Goal: Transaction & Acquisition: Purchase product/service

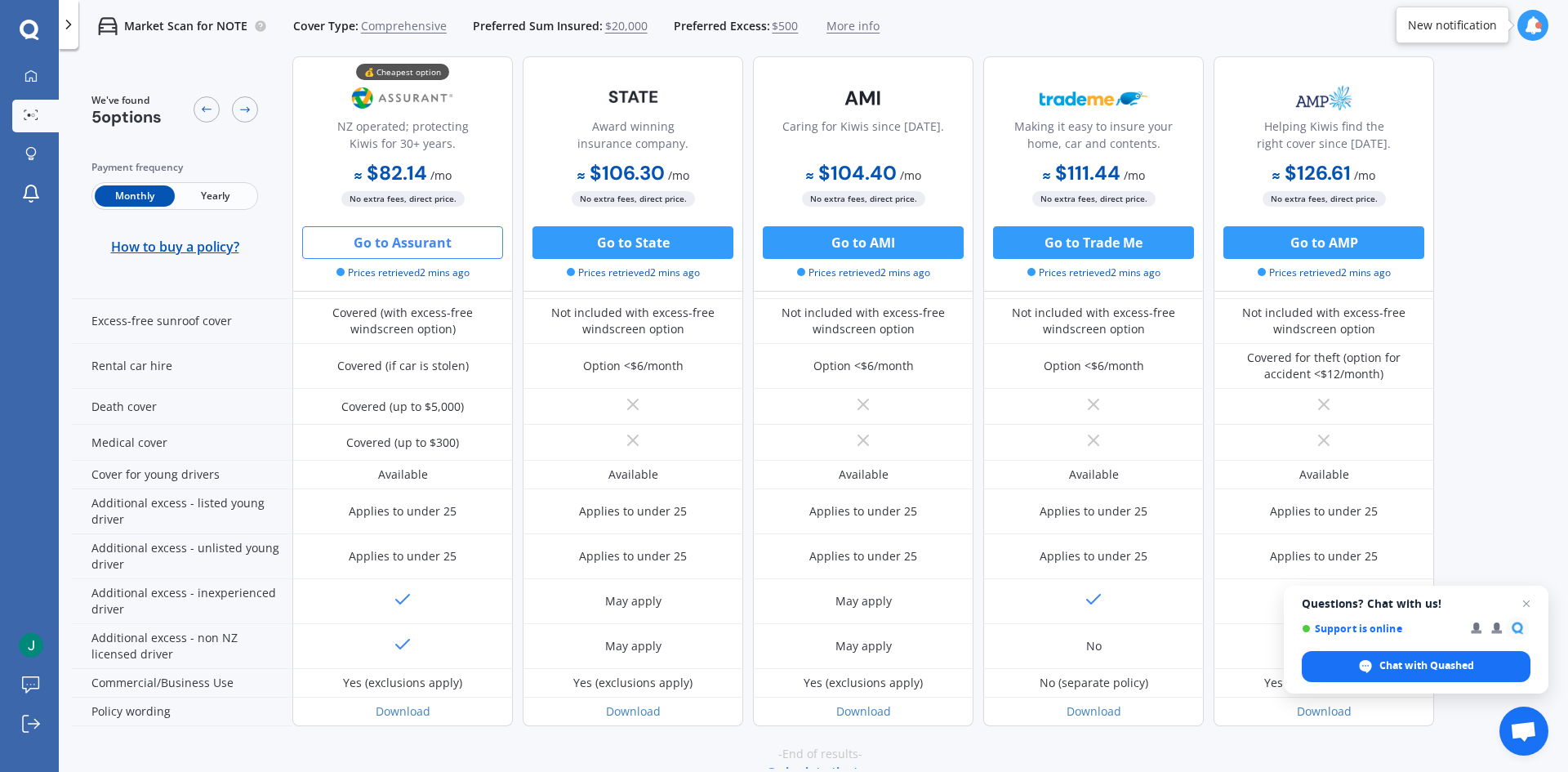
scroll to position [749, 0]
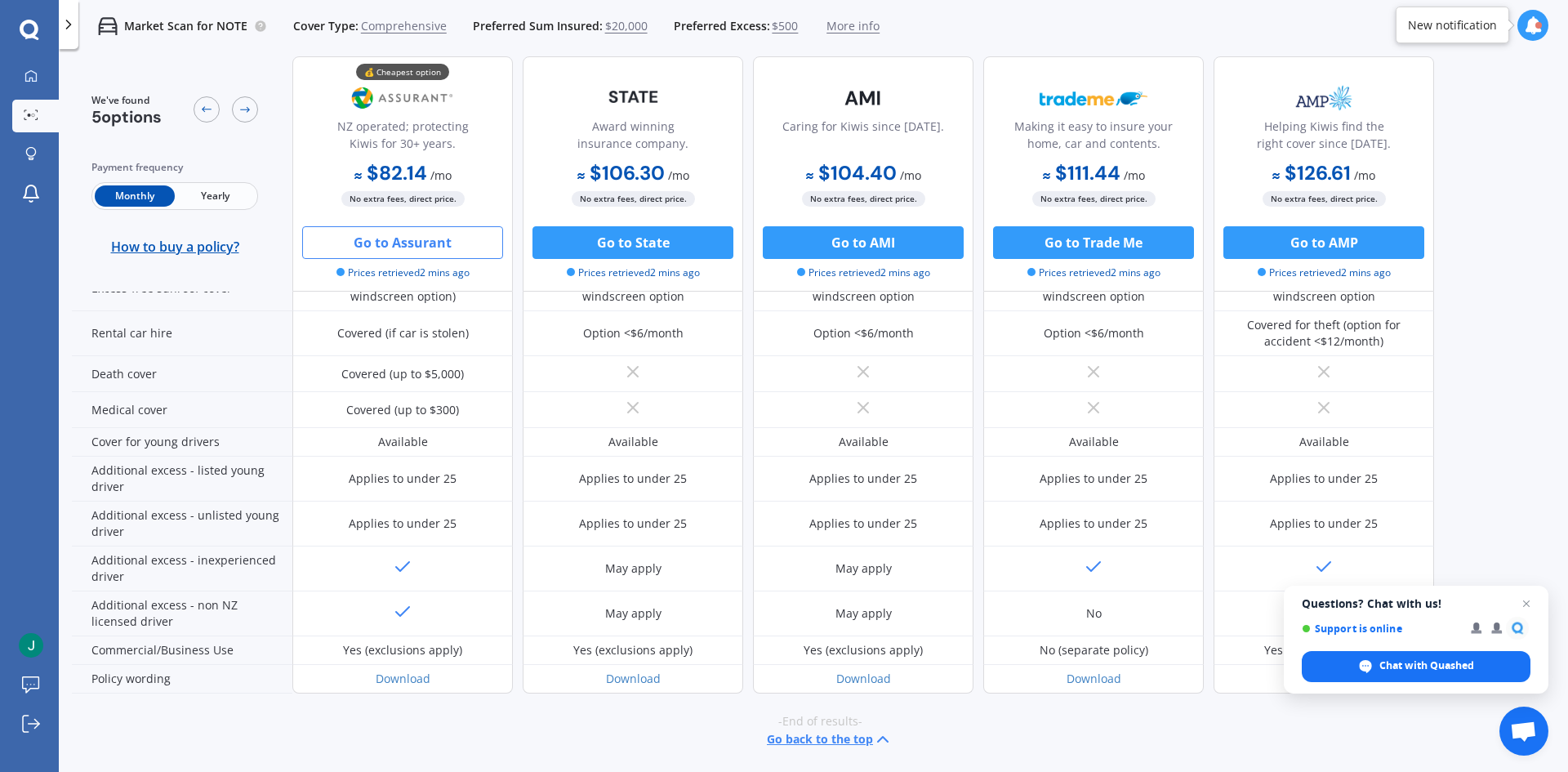
click at [403, 241] on button "Go to Assurant" at bounding box center [403, 243] width 201 height 33
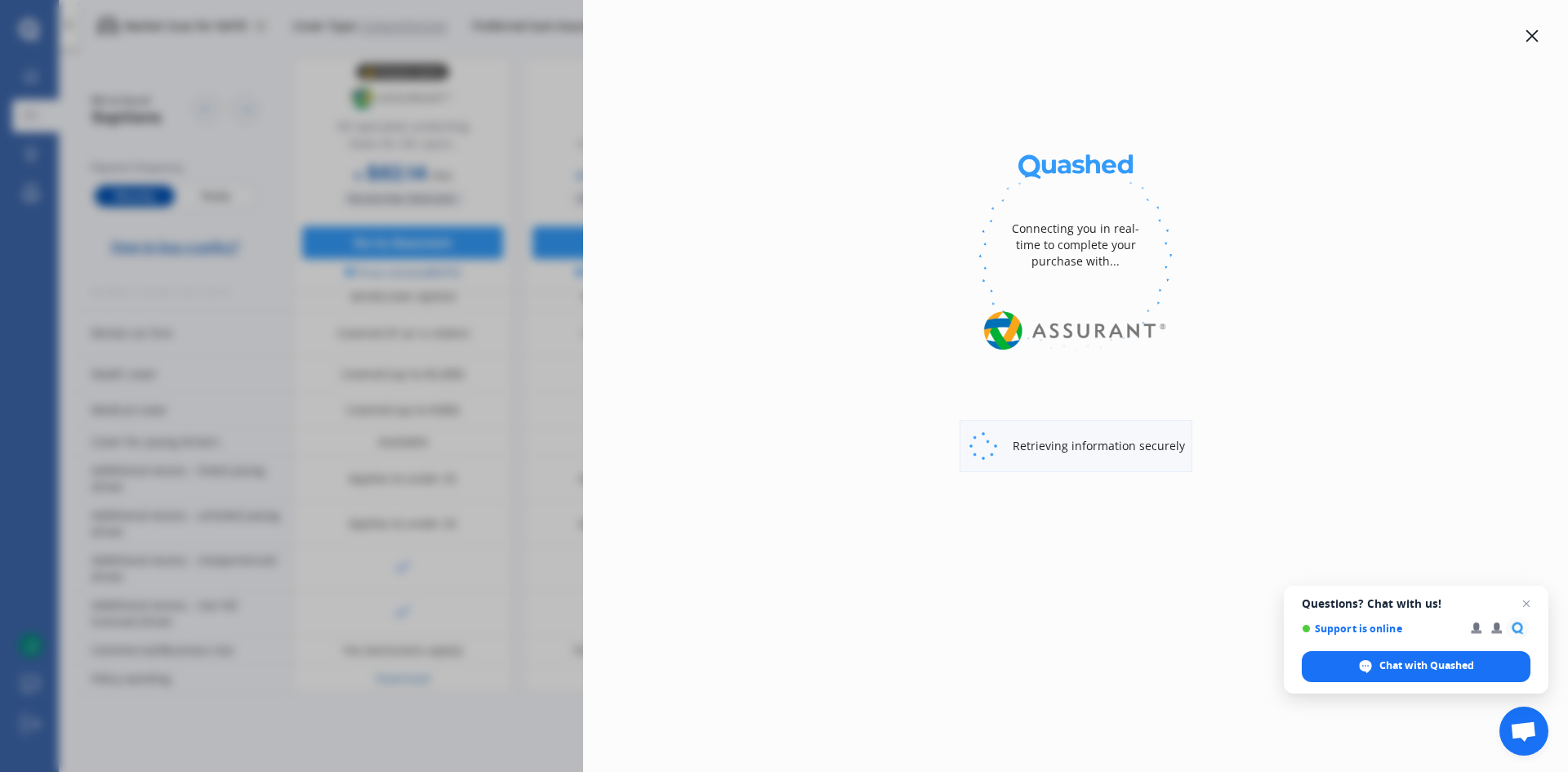
select select "full"
select select "0"
select select "[GEOGRAPHIC_DATA]"
select select "NISSAN"
select select "NOTE"
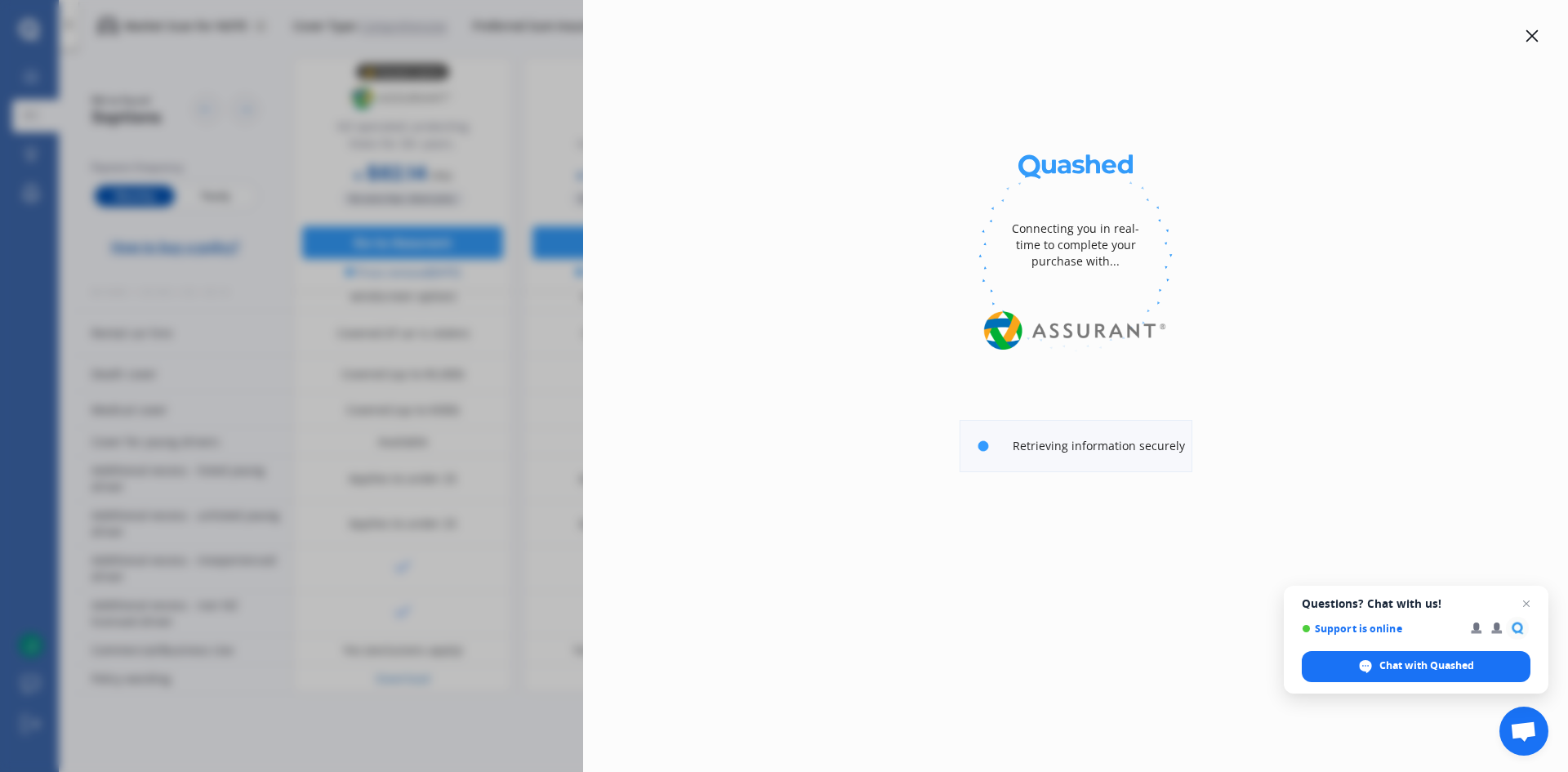
select select "E-POWER"
select select "Monthly"
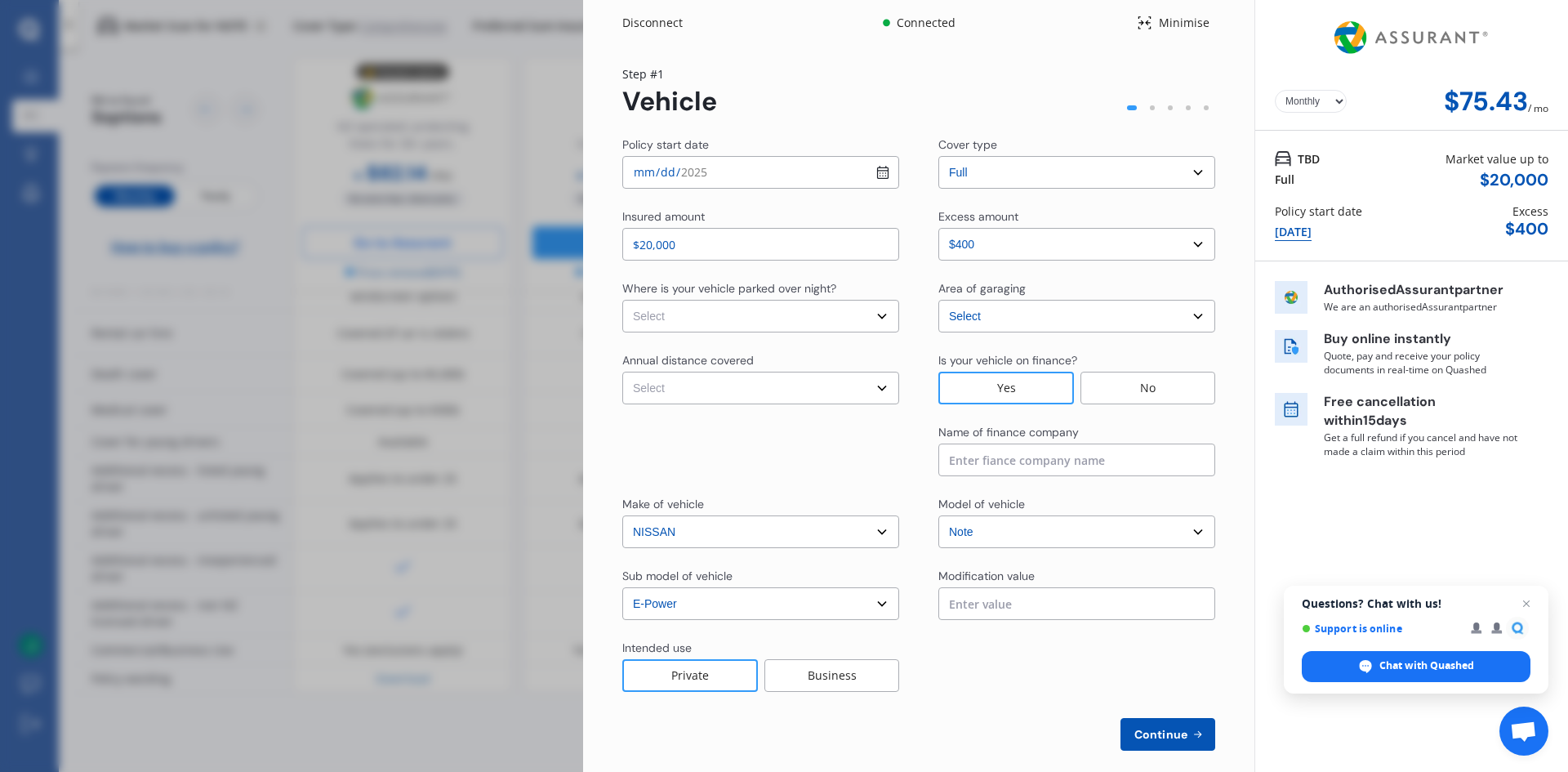
click at [745, 310] on select "Select In a garage On own property On street or road" at bounding box center [761, 316] width 277 height 33
select select "On street or road"
click at [623, 300] on select "Select In a garage On own property On street or road" at bounding box center [761, 316] width 277 height 33
click at [743, 396] on select "Select Low (less than 15,000km per year) Average (15,000-30,000km per year) Hig…" at bounding box center [761, 388] width 277 height 33
click at [546, 361] on div "Disconnect Connected Minimise Yearly Monthly $75.43 / mo Step # 1 Vehicle Polic…" at bounding box center [784, 386] width 1568 height 772
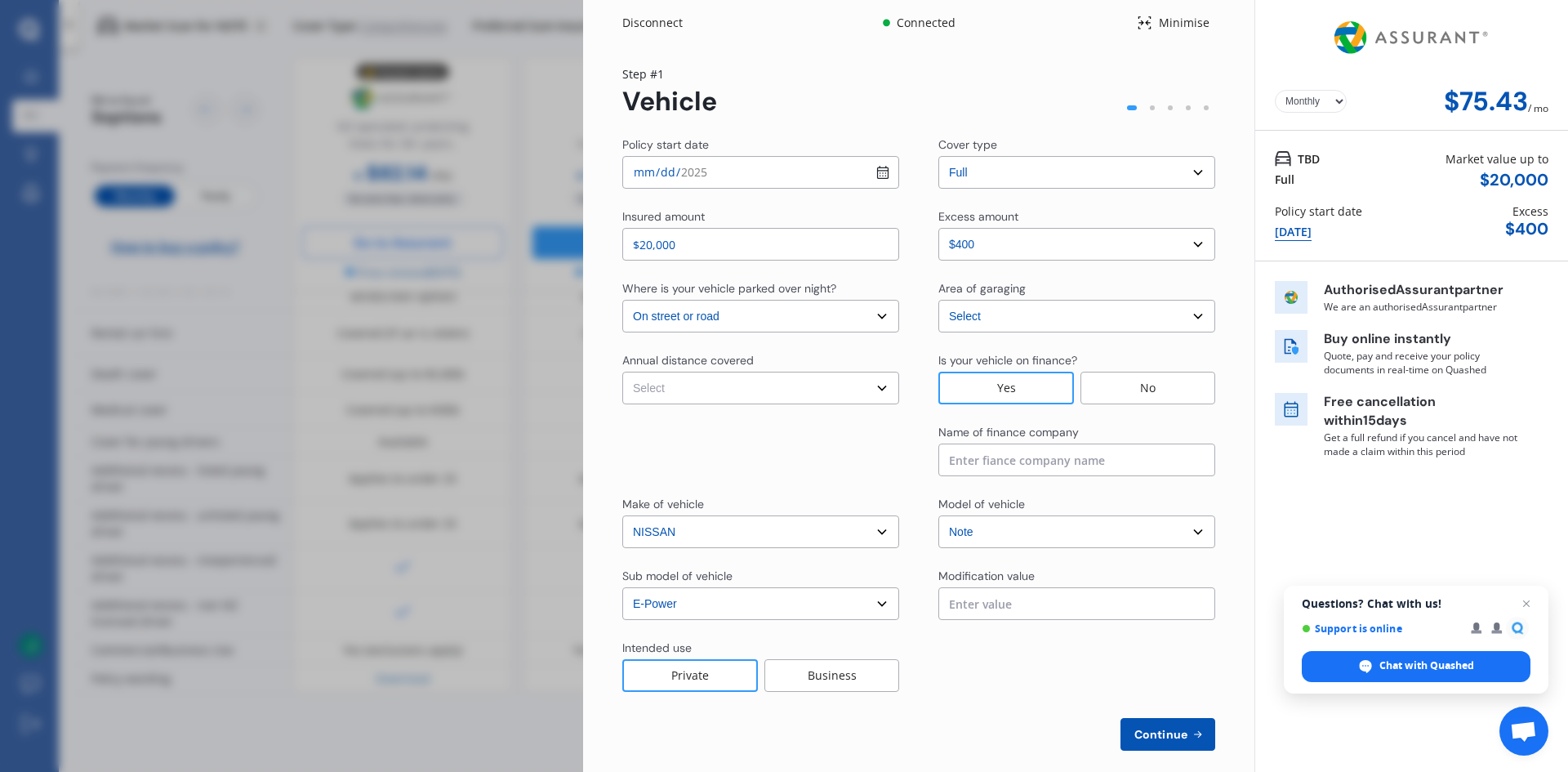
click at [754, 385] on select "Select Low (less than 15,000km per year) Average (15,000-30,000km per year) Hig…" at bounding box center [761, 388] width 277 height 33
select select "15000"
click at [623, 372] on select "Select Low (less than 15,000km per year) Average (15,000-30,000km per year) Hig…" at bounding box center [761, 388] width 277 height 33
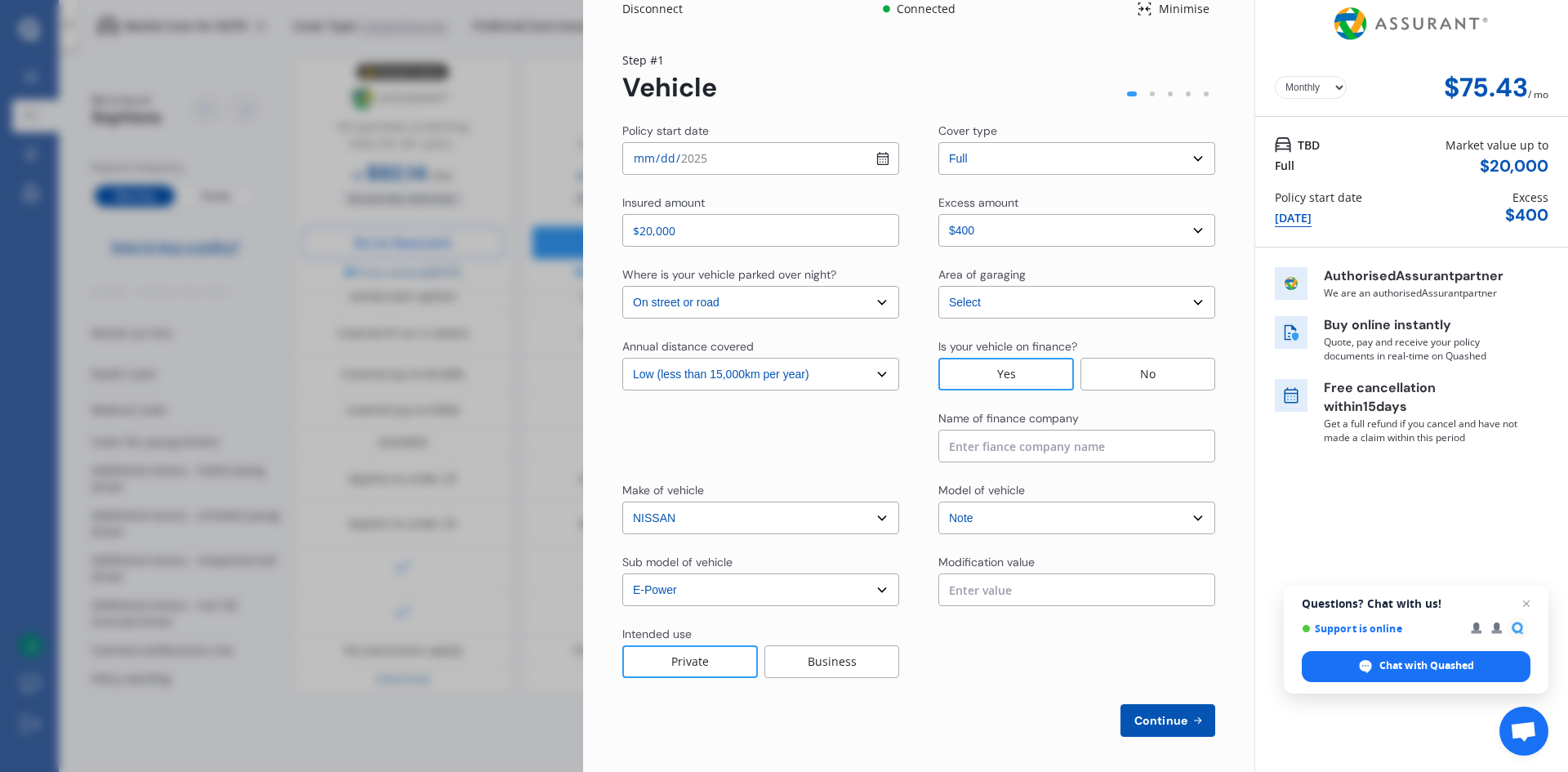
scroll to position [18, 0]
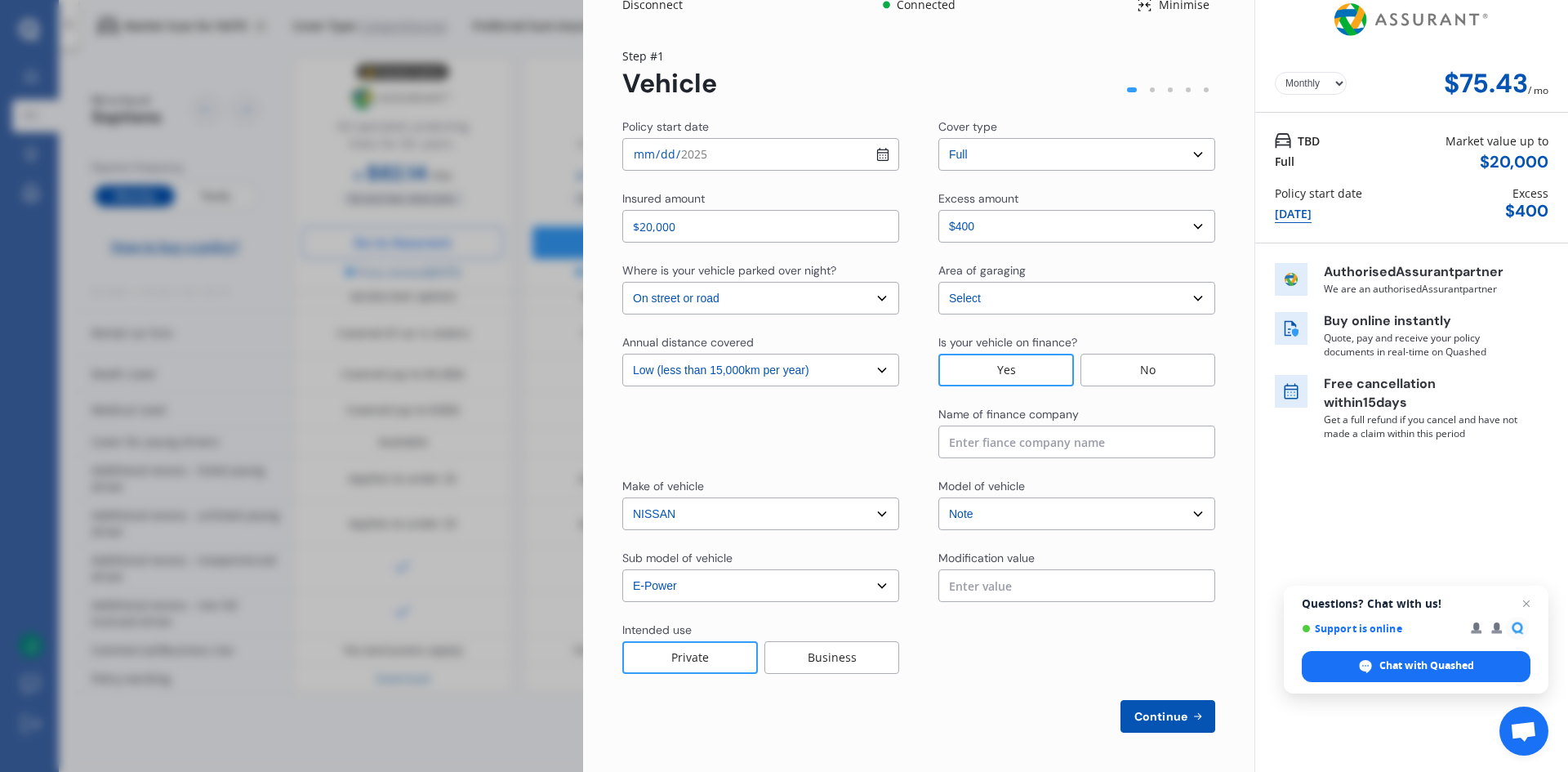
click at [974, 580] on input "text" at bounding box center [1077, 586] width 277 height 33
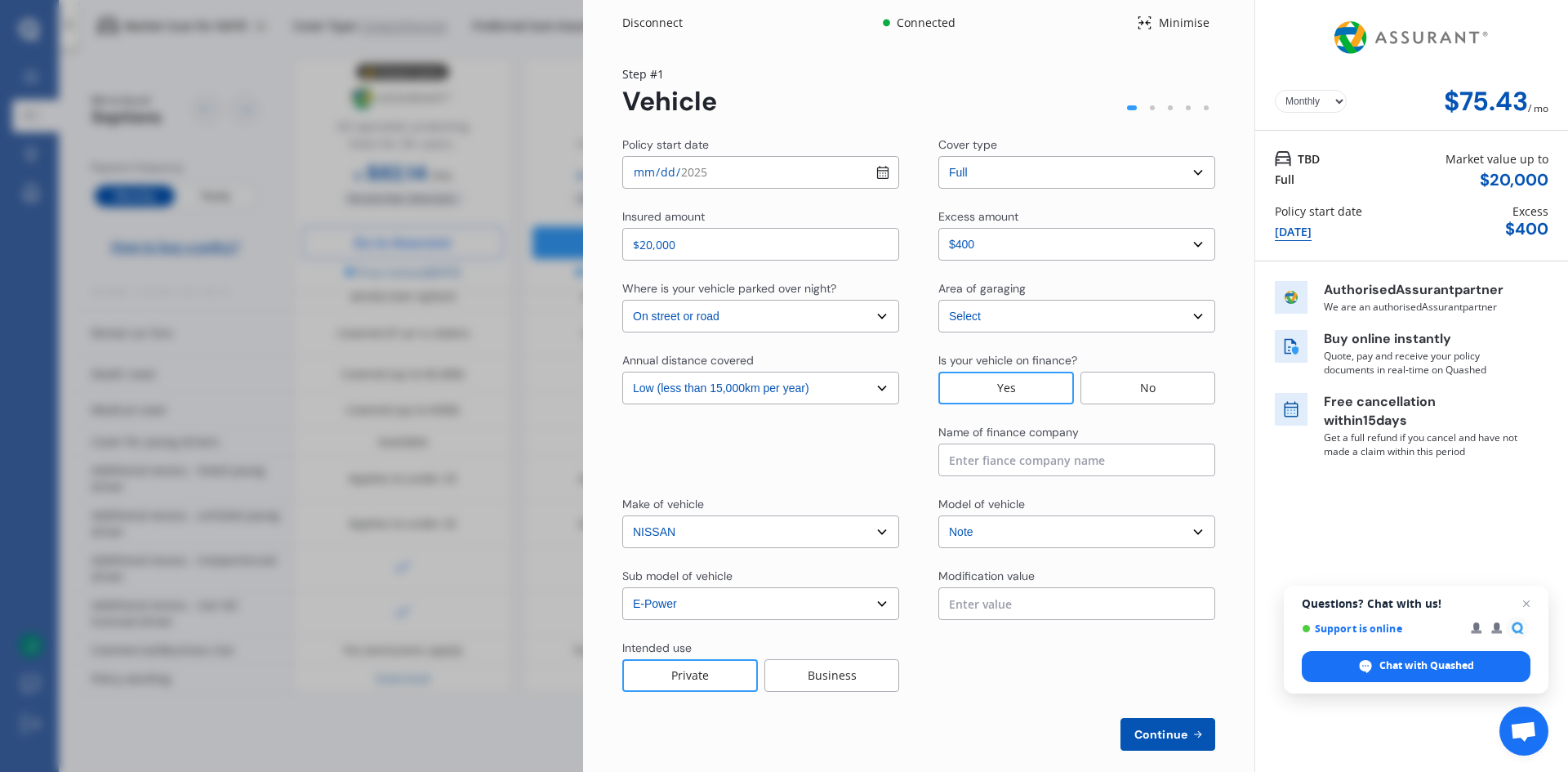
click at [963, 464] on input at bounding box center [1077, 461] width 277 height 33
type input "Better Finance"
click at [875, 175] on input "[DATE]" at bounding box center [761, 172] width 277 height 33
type input "[DATE]"
click at [1144, 736] on span "Continue" at bounding box center [1161, 735] width 59 height 13
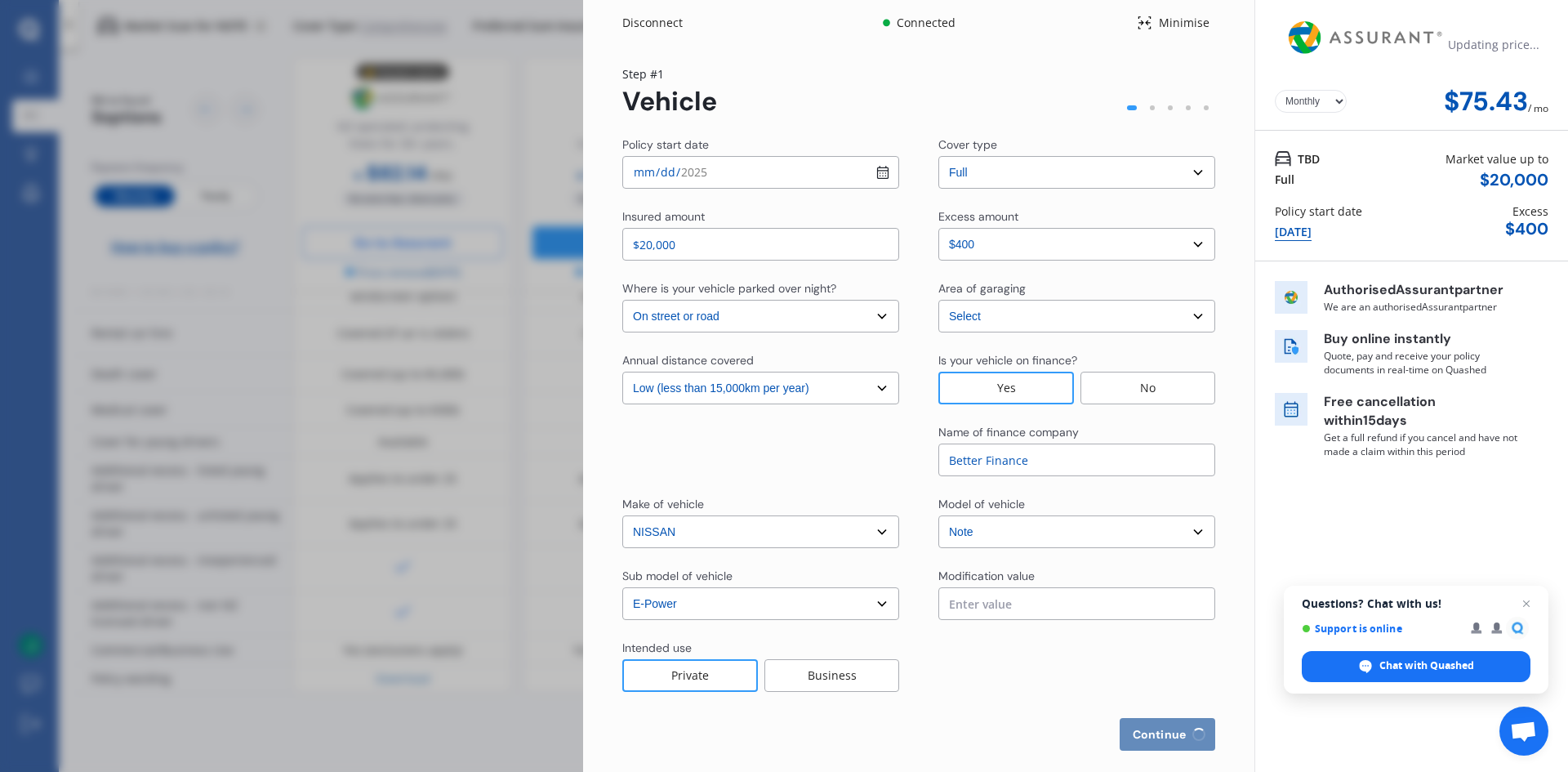
select select "Mr"
select select "19"
select select "06"
select select "1978"
select select "full"
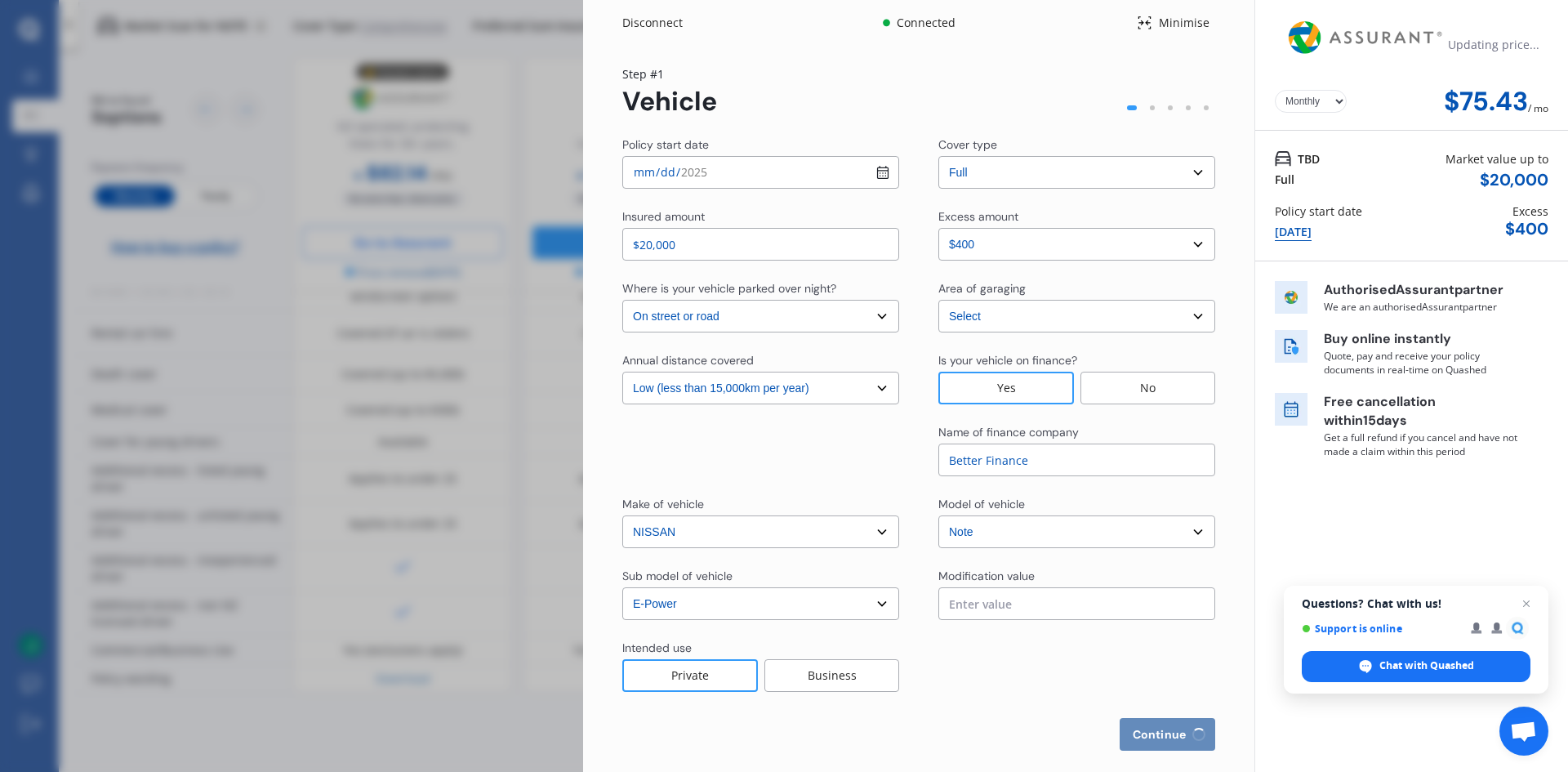
select select "more than 4 years"
select select "[GEOGRAPHIC_DATA]"
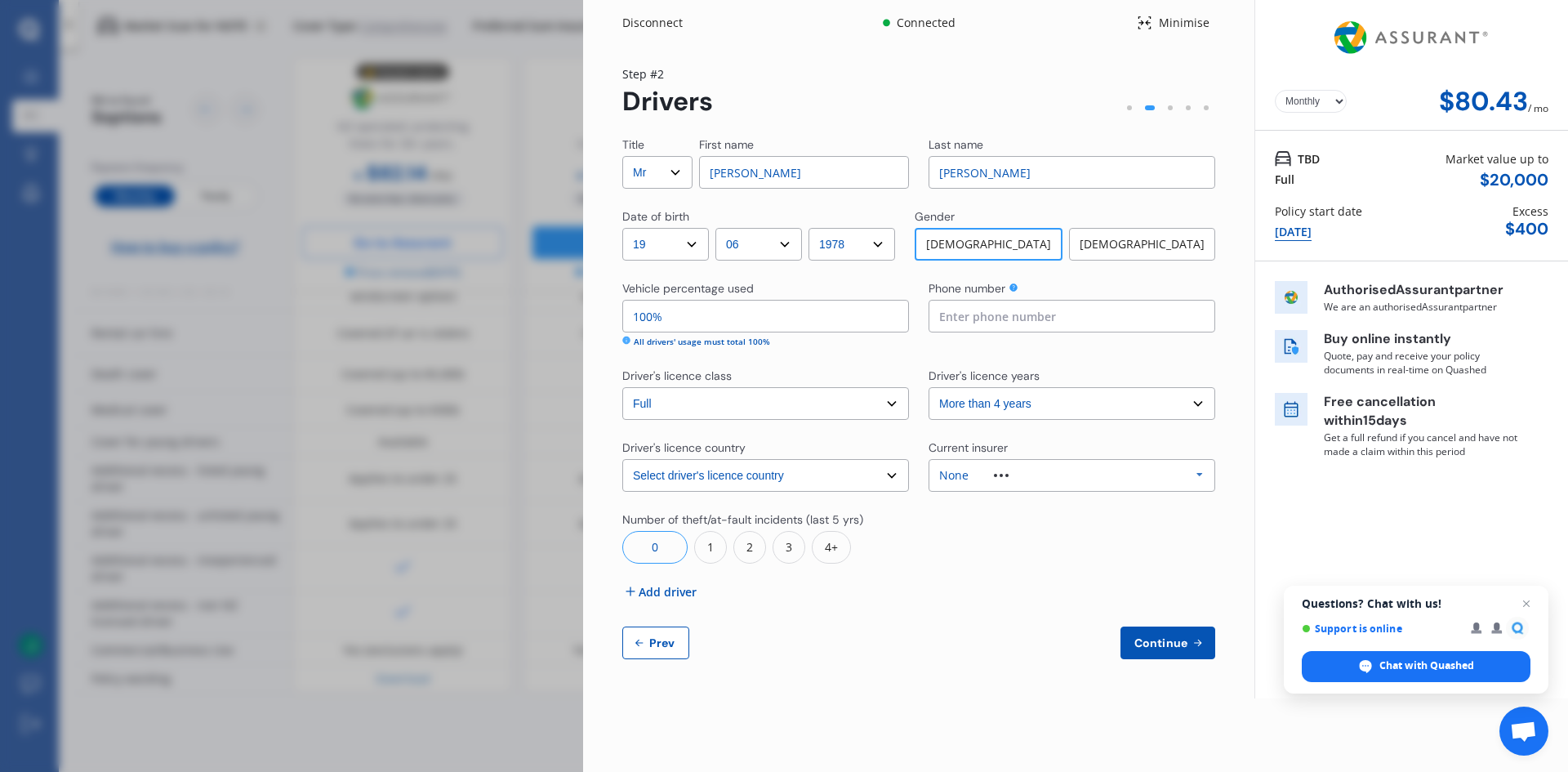
click at [954, 320] on input at bounding box center [1072, 316] width 287 height 33
type input "02102874003"
click at [1156, 637] on span "Continue" at bounding box center [1161, 643] width 59 height 13
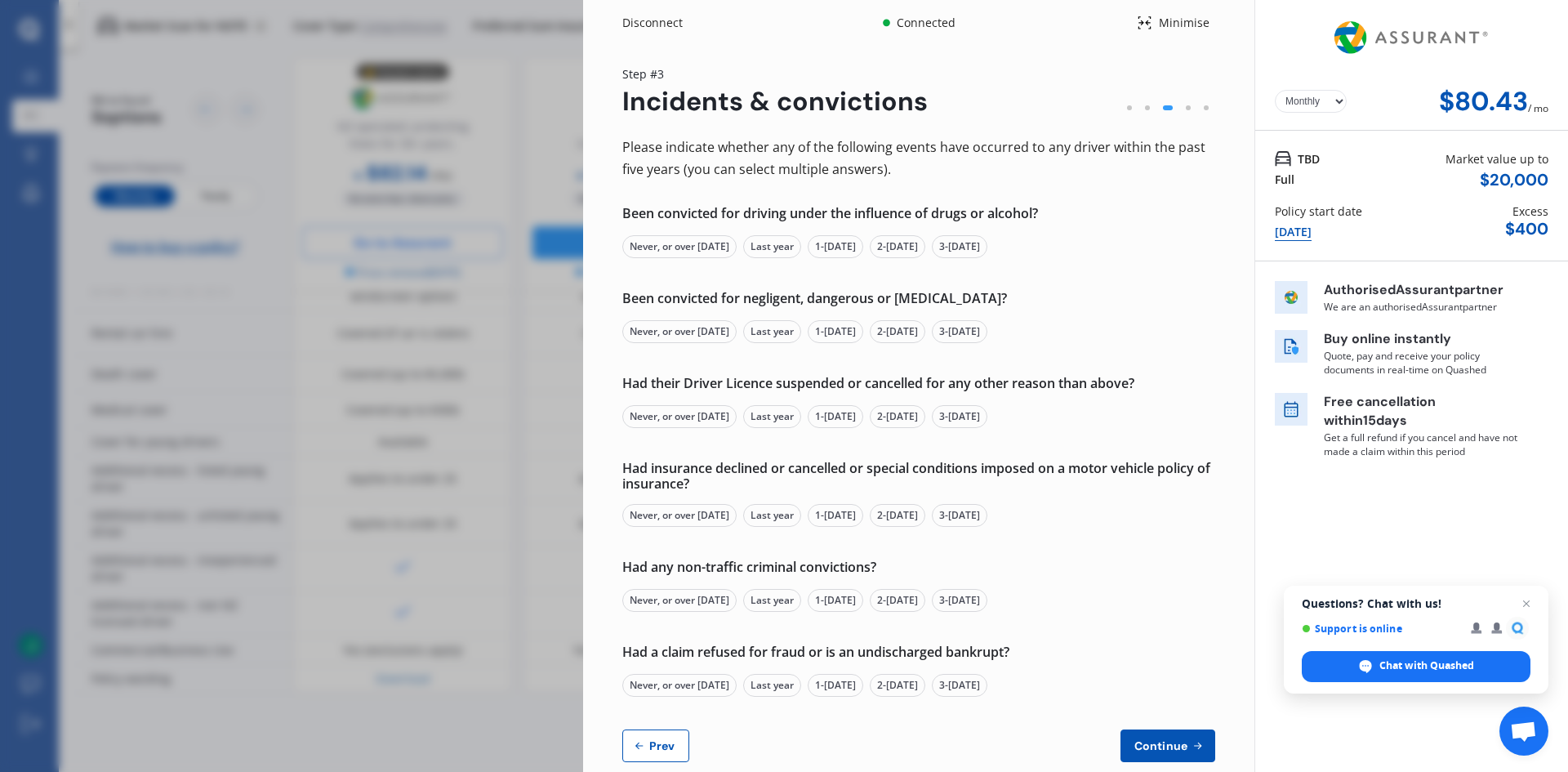
click at [699, 246] on div "Never, or over [DATE]" at bounding box center [679, 247] width 114 height 23
click at [702, 330] on div "Never, or over [DATE]" at bounding box center [679, 332] width 114 height 23
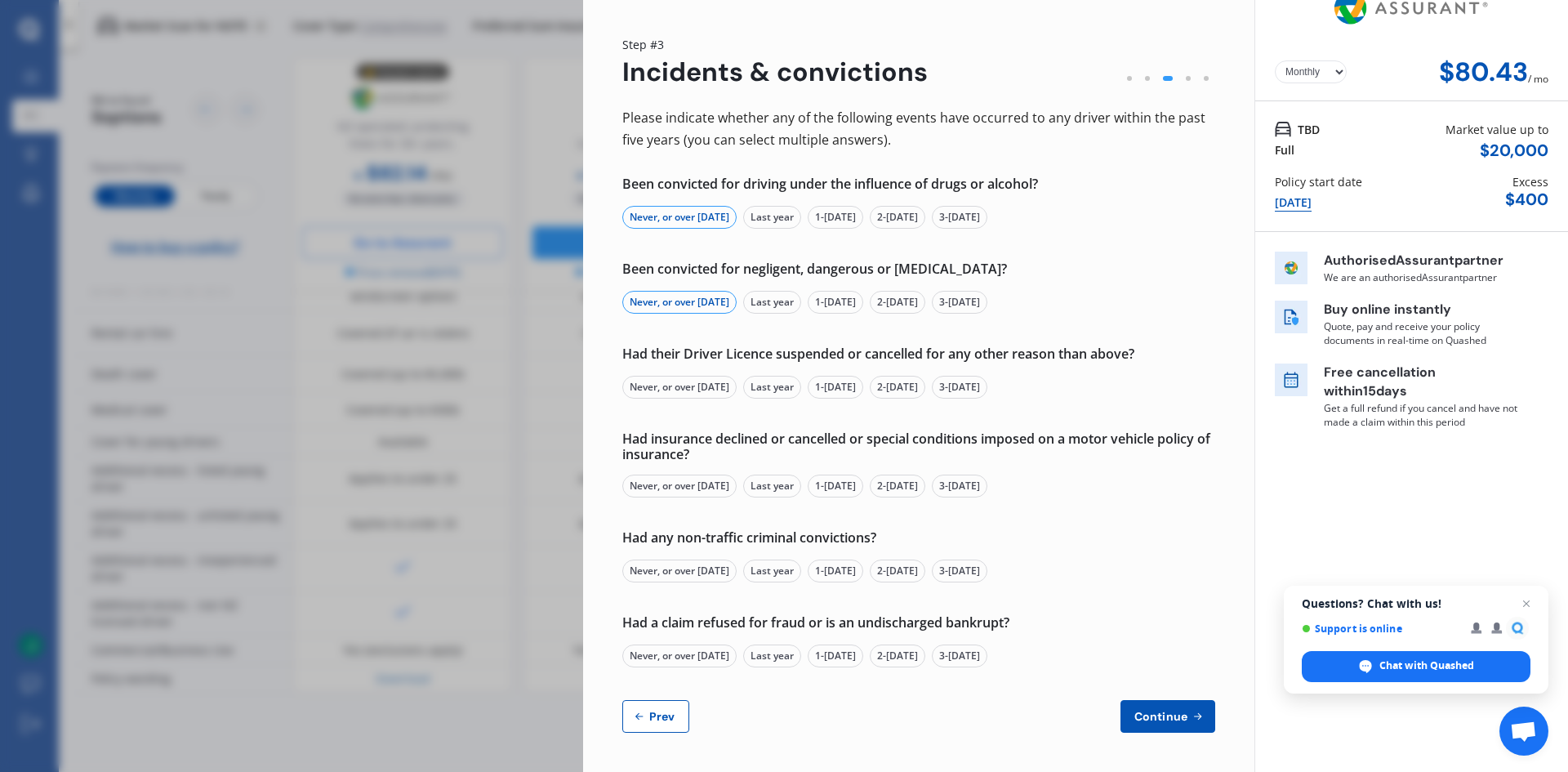
click at [722, 385] on div "Never, or over [DATE]" at bounding box center [679, 387] width 114 height 23
click at [716, 490] on div "Never, or over [DATE]" at bounding box center [679, 486] width 114 height 23
click at [713, 568] on div "Never, or over [DATE]" at bounding box center [679, 571] width 114 height 23
click at [702, 659] on div "Never, or over [DATE]" at bounding box center [679, 657] width 114 height 23
click at [1163, 714] on span "Continue" at bounding box center [1161, 717] width 59 height 13
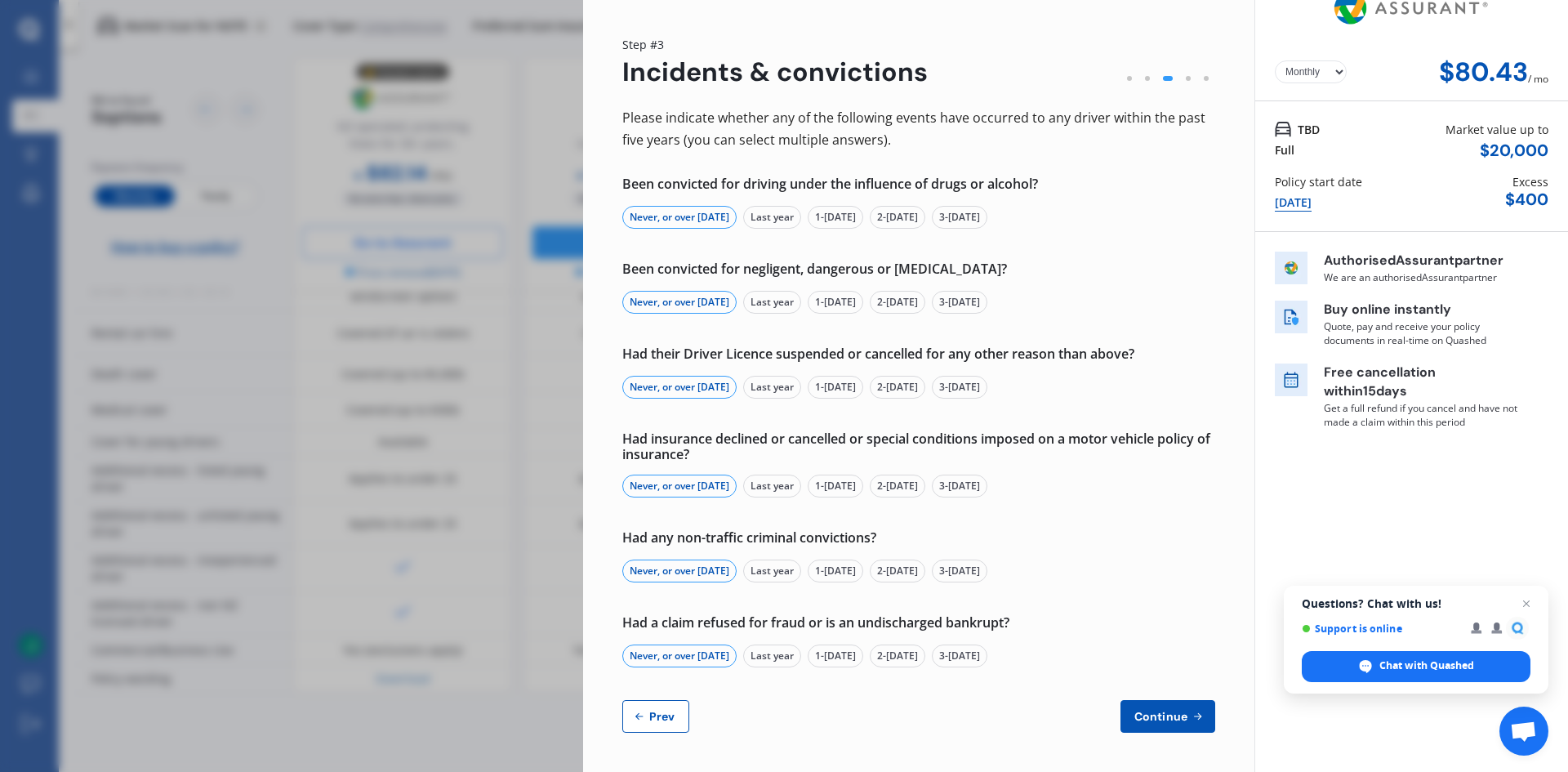
scroll to position [0, 0]
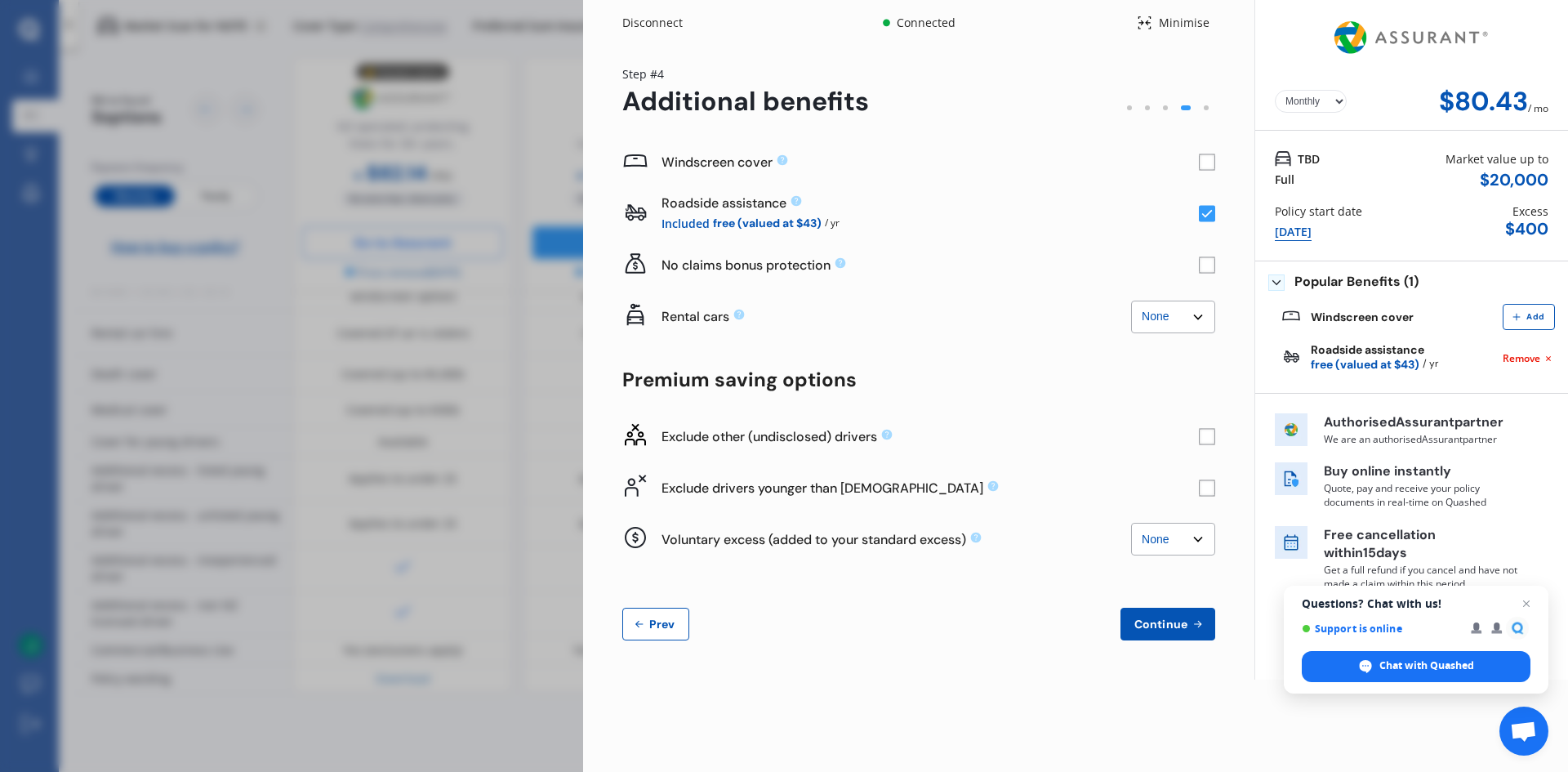
click at [1205, 164] on rect at bounding box center [1207, 162] width 16 height 16
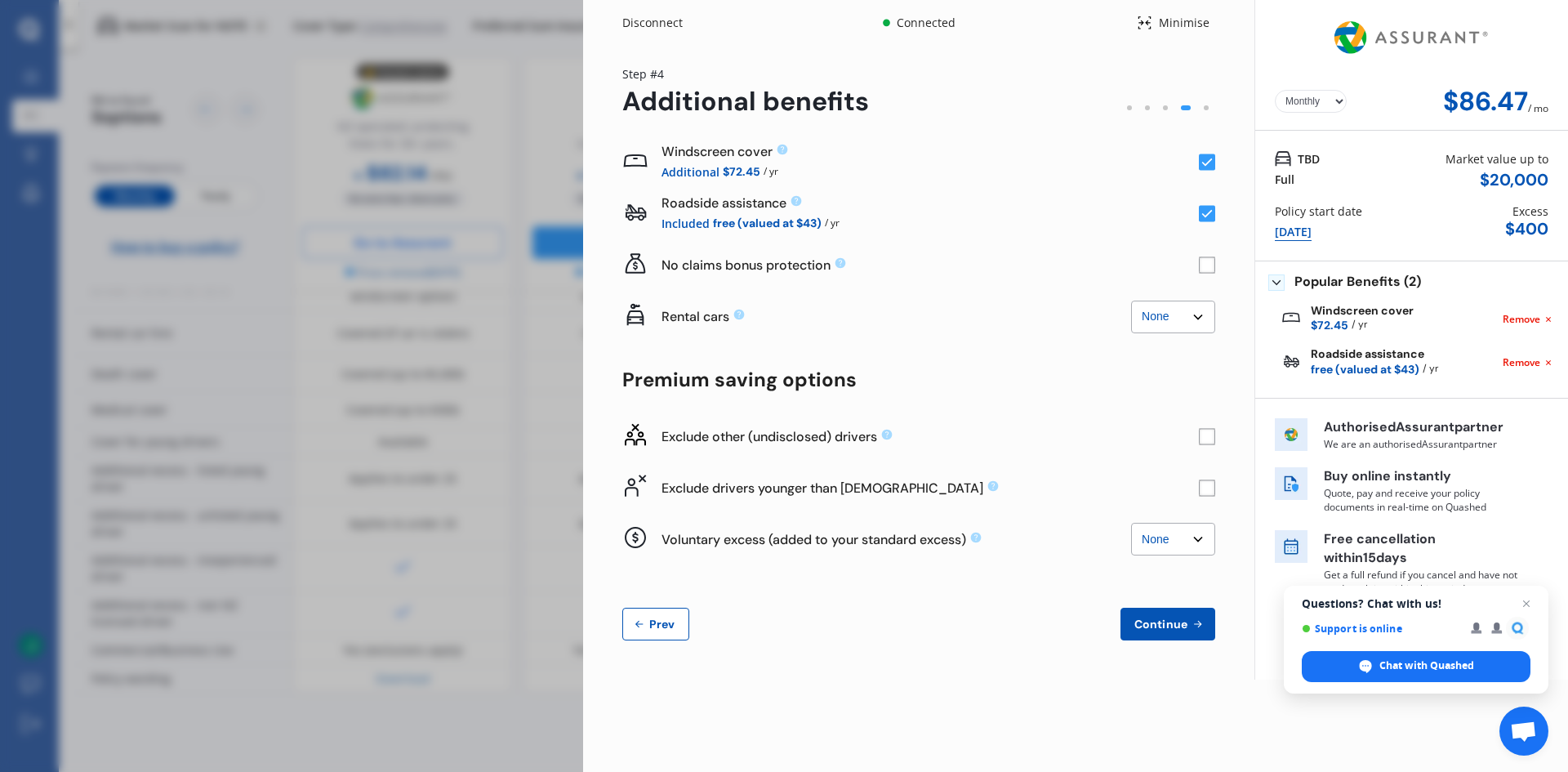
click at [1205, 265] on rect at bounding box center [1207, 265] width 16 height 16
click at [1205, 437] on rect at bounding box center [1207, 437] width 16 height 16
click at [1216, 491] on div "Yearly Monthly $82.57 / mo Step # 4 Additional benefits Windscreen cover Additi…" at bounding box center [918, 363] width 671 height 634
click at [1206, 490] on rect at bounding box center [1207, 488] width 16 height 16
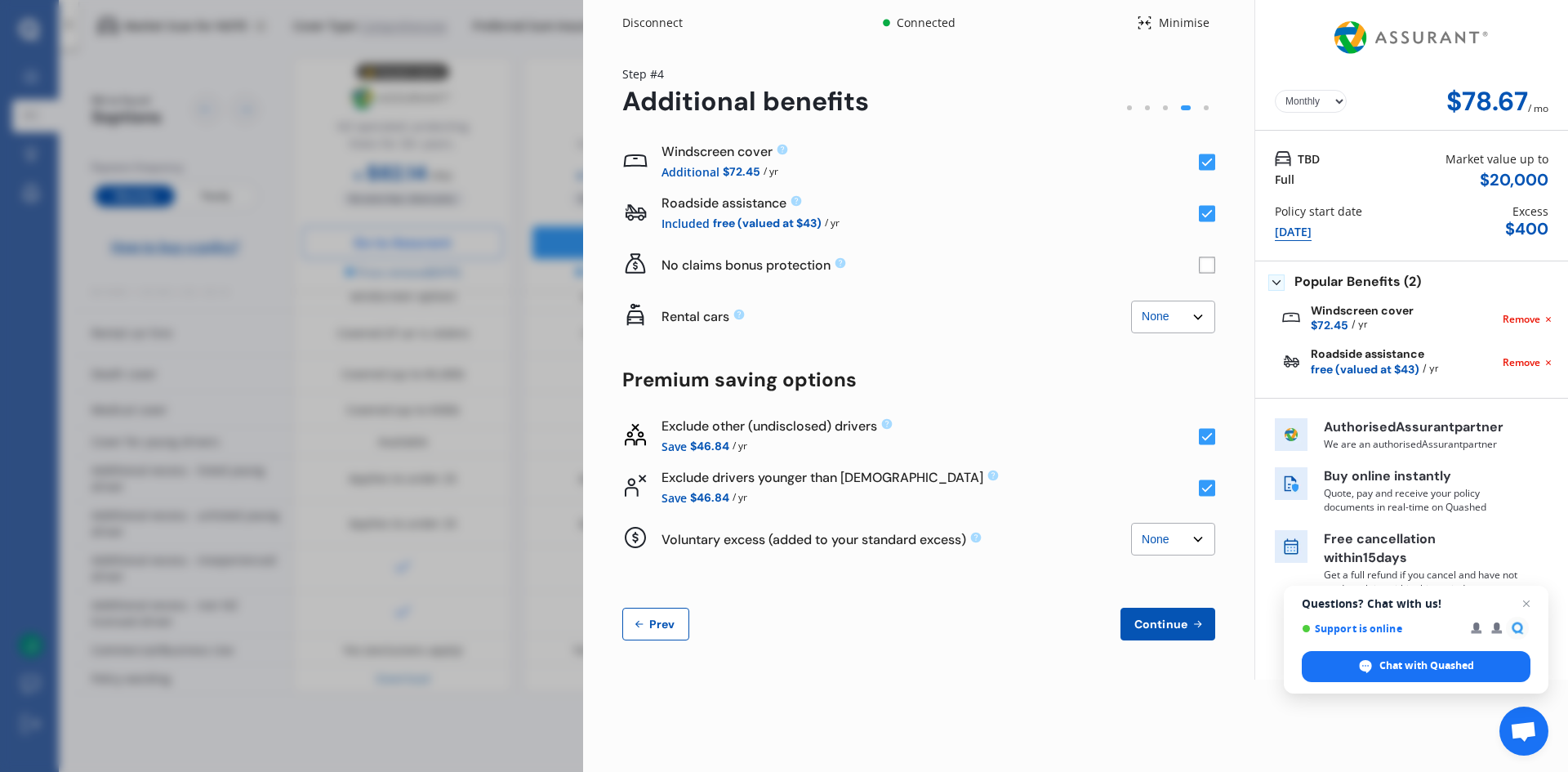
click at [1211, 432] on rect at bounding box center [1207, 437] width 16 height 16
click at [1208, 438] on rect at bounding box center [1207, 437] width 16 height 16
click at [1208, 438] on icon at bounding box center [1207, 437] width 11 height 8
click at [1216, 436] on div "Yearly Monthly $82.57 / mo Step # 4 Additional benefits Windscreen cover Additi…" at bounding box center [918, 363] width 671 height 634
click at [1213, 438] on rect at bounding box center [1207, 437] width 16 height 16
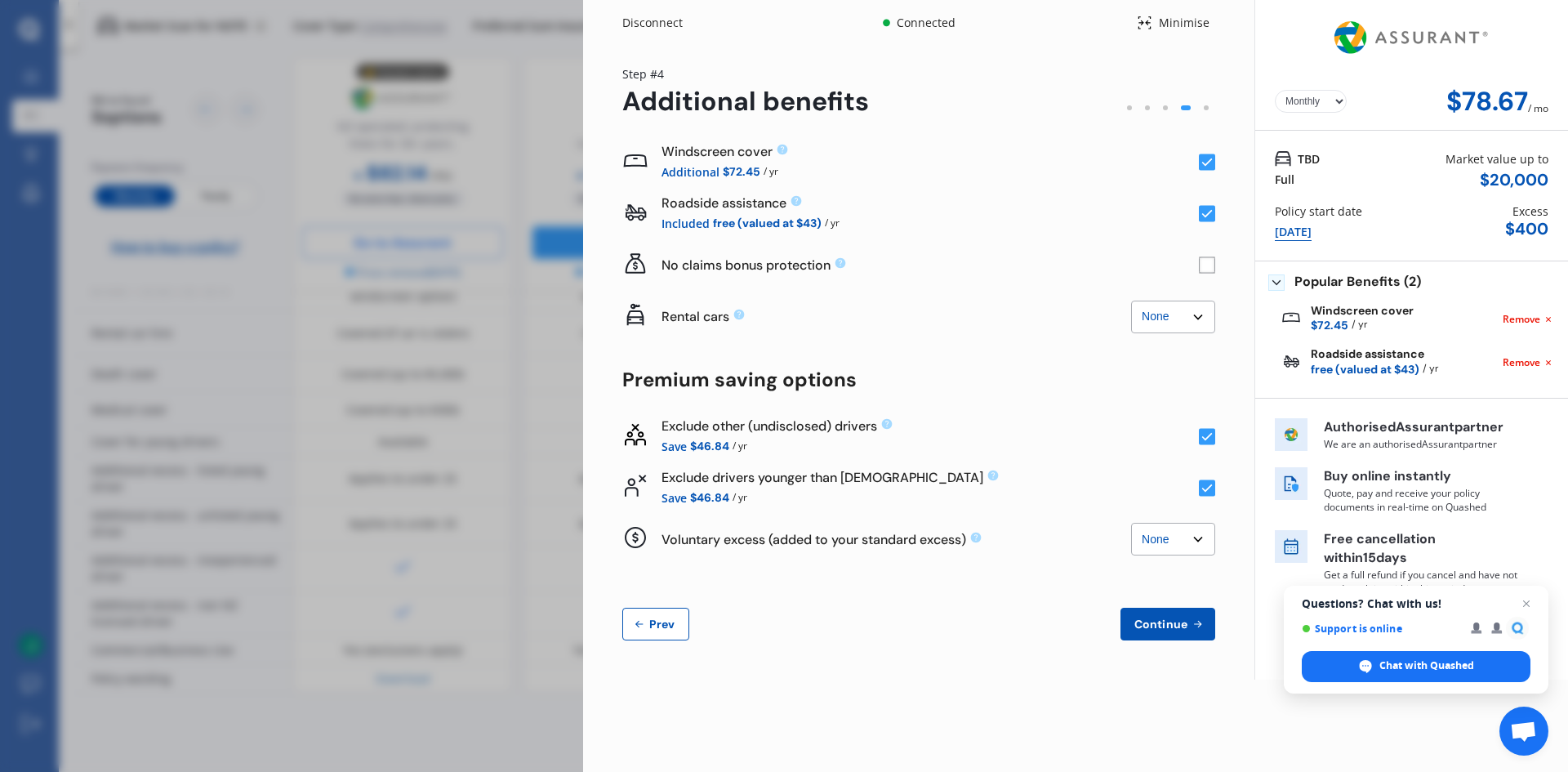
click at [1213, 438] on rect at bounding box center [1207, 437] width 16 height 16
click at [1164, 548] on select "None $500 $1,000" at bounding box center [1174, 540] width 84 height 33
click at [1160, 625] on span "Continue" at bounding box center [1161, 625] width 59 height 13
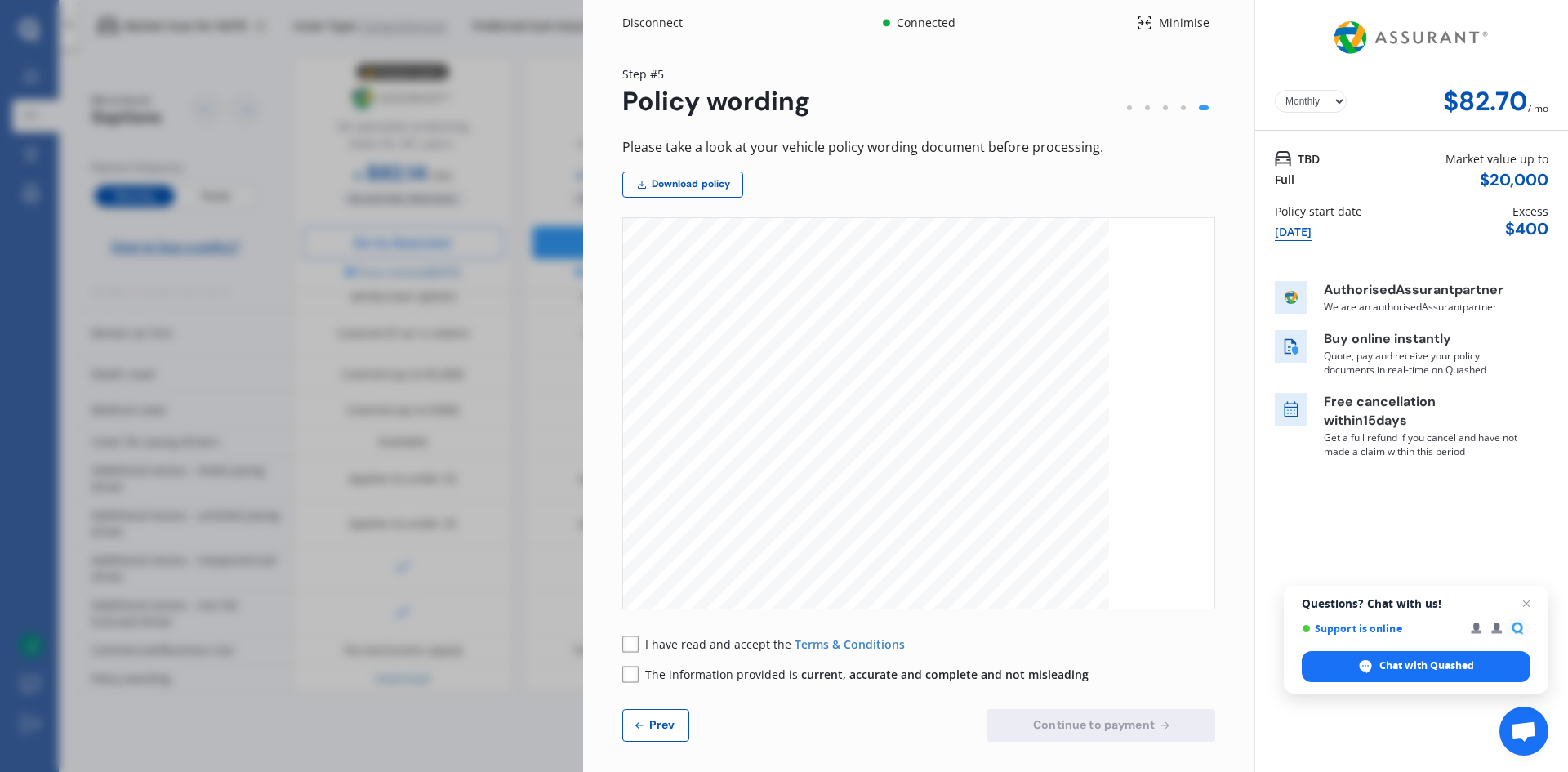
click at [515, 582] on div "Disconnect Connected Minimise Yearly Monthly $82.70 / mo Step # 5 Policy wordin…" at bounding box center [784, 386] width 1568 height 772
